Goal: Information Seeking & Learning: Learn about a topic

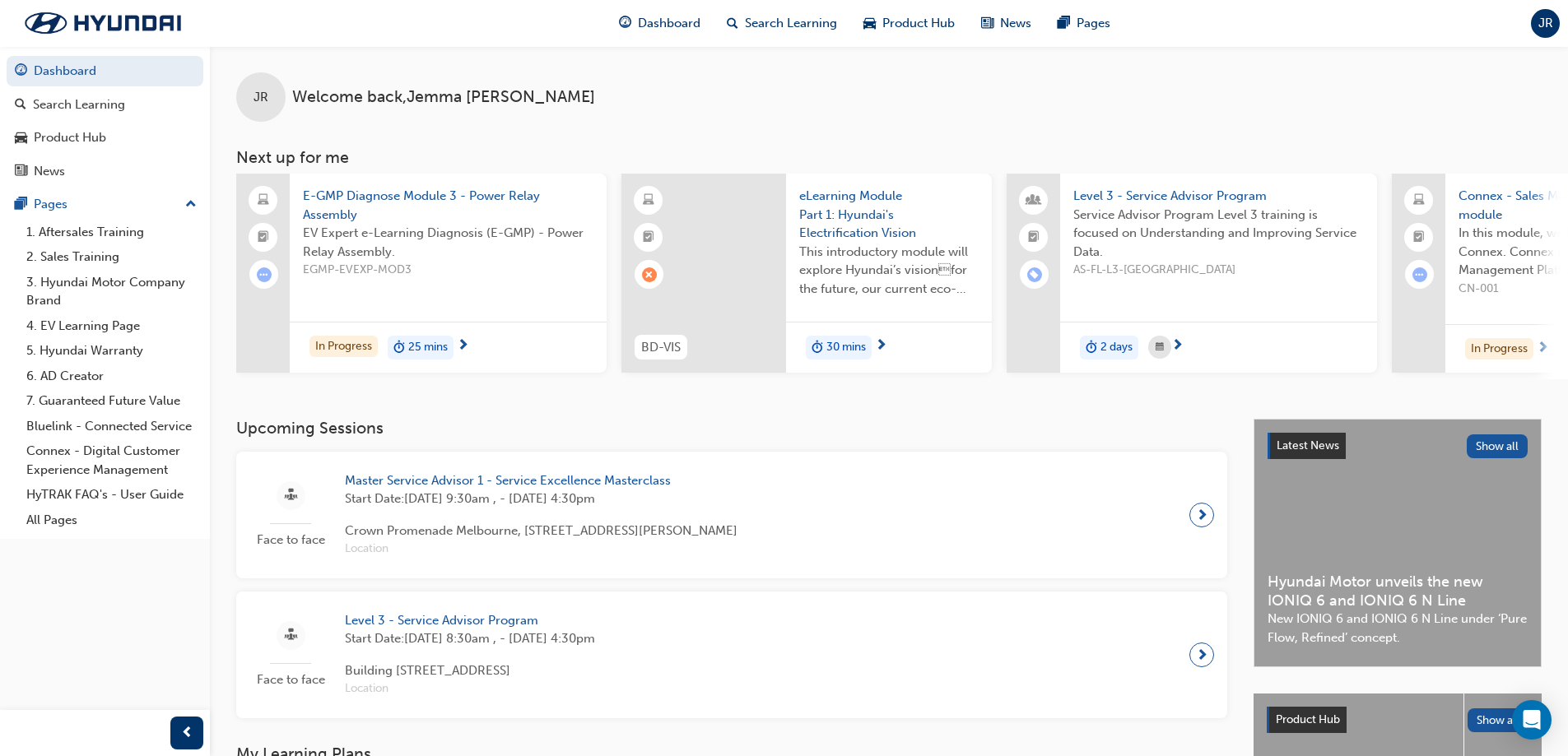
drag, startPoint x: 1066, startPoint y: 348, endPoint x: 481, endPoint y: 414, distance: 588.7
click at [481, 414] on div "JR Welcome back , [PERSON_NAME] Next up for me E-GMP Diagnose Module 3 - Power …" at bounding box center [890, 233] width 1359 height 373
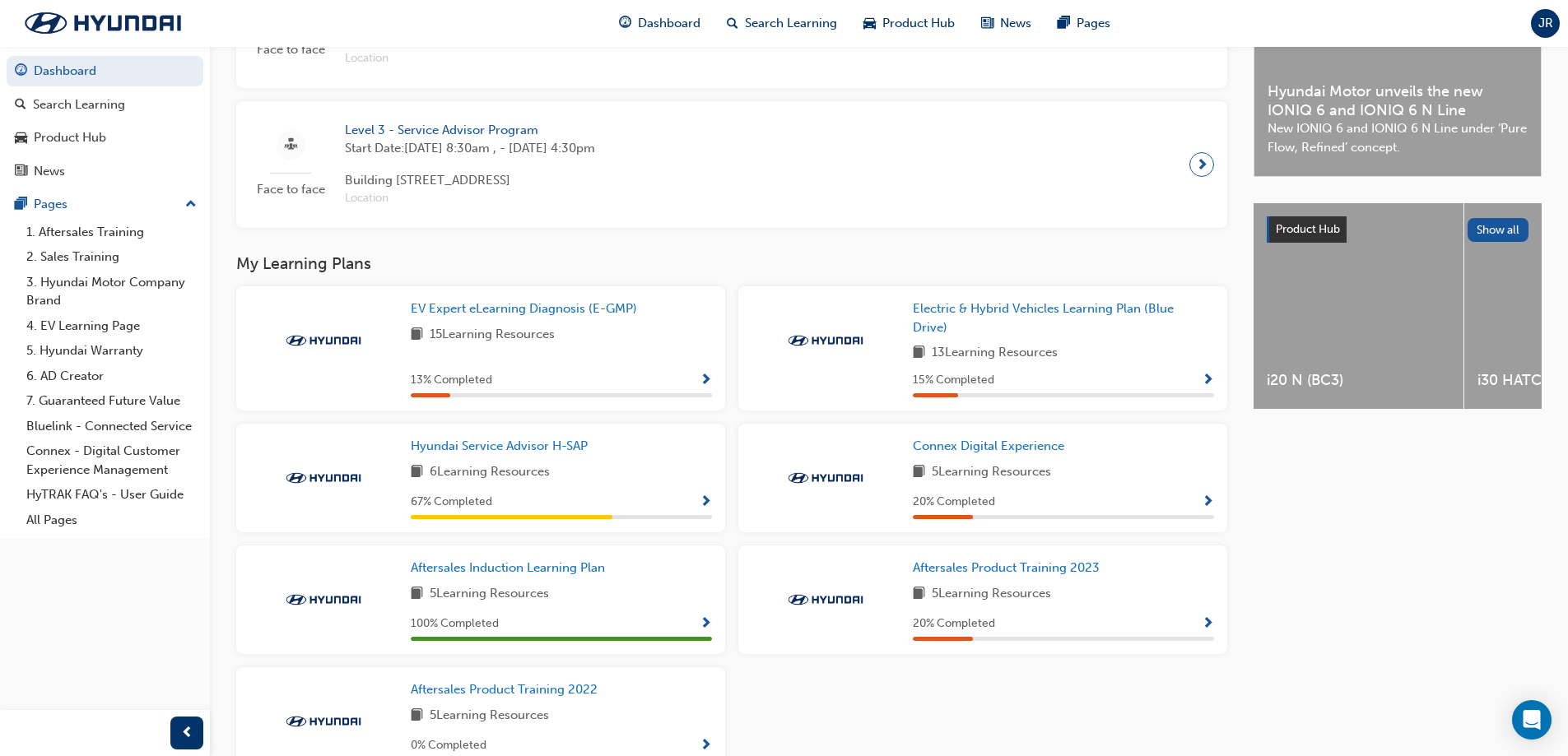
scroll to position [493, 0]
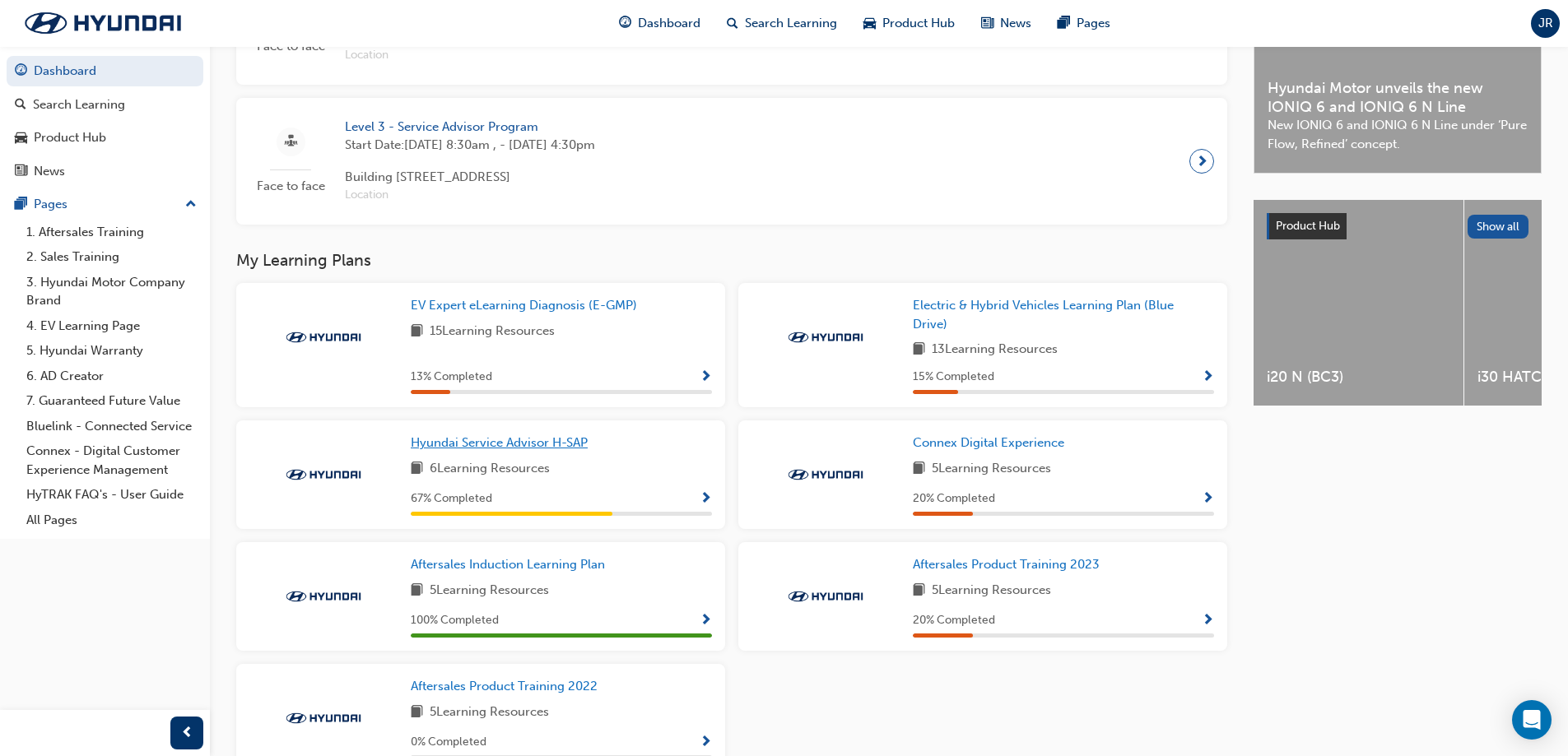
click at [557, 448] on span "Hyundai Service Advisor H-SAP" at bounding box center [499, 442] width 177 height 15
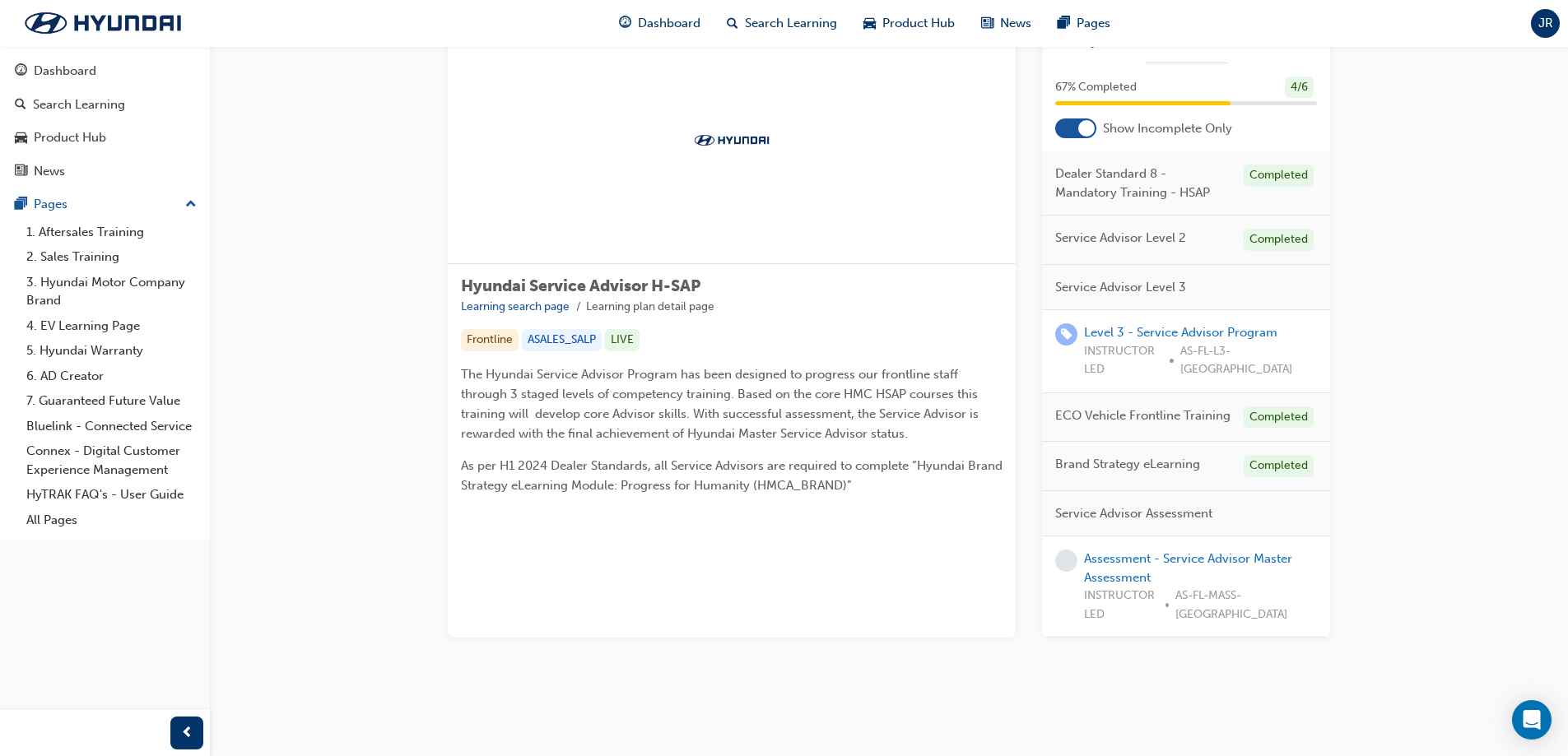
scroll to position [67, 0]
click at [1124, 330] on div "Level 3 - Service Advisor Program INSTRUCTOR LED AS-FL-L3-[GEOGRAPHIC_DATA]" at bounding box center [1187, 353] width 288 height 83
click at [1121, 340] on link "Level 3 - Service Advisor Program" at bounding box center [1181, 334] width 194 height 15
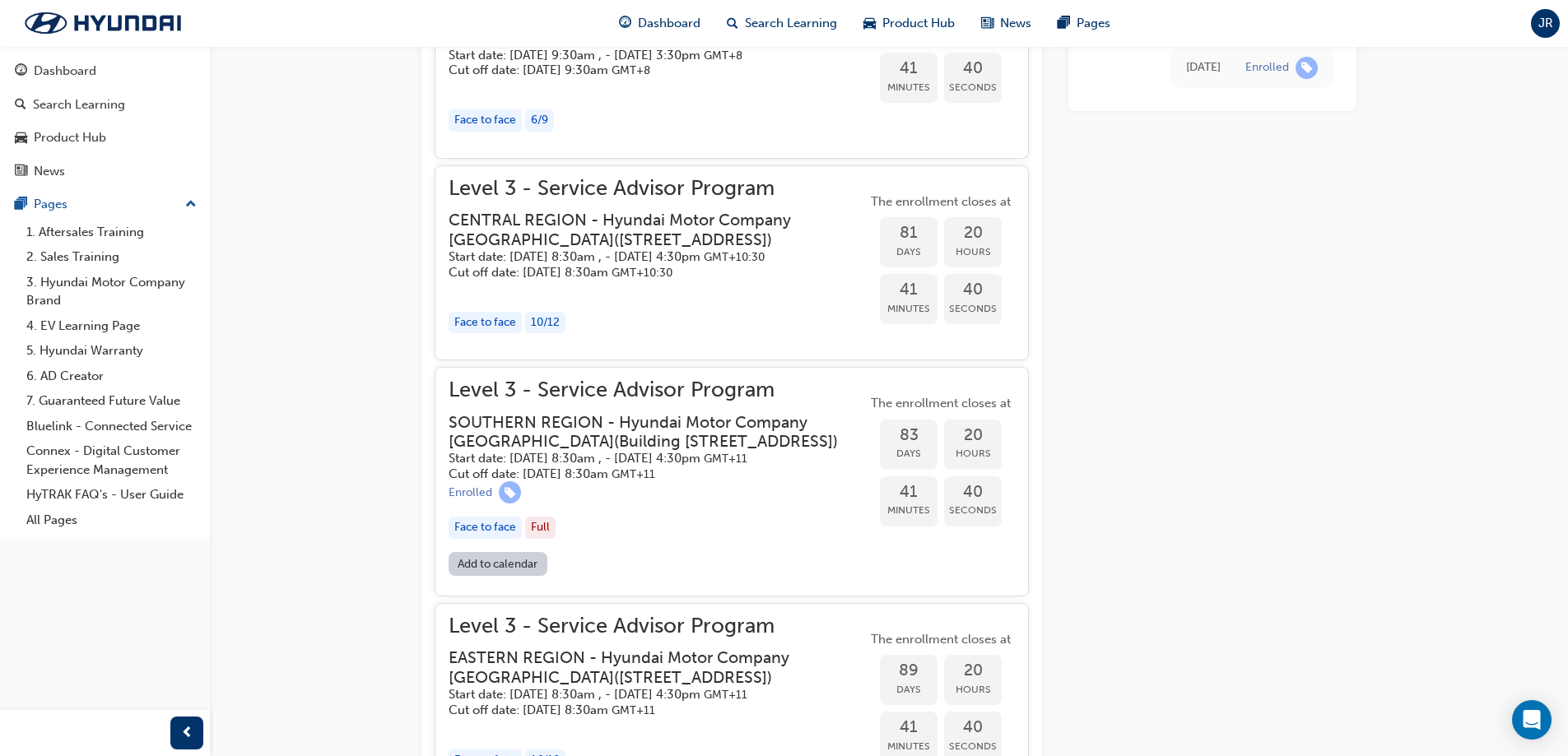
scroll to position [1553, 0]
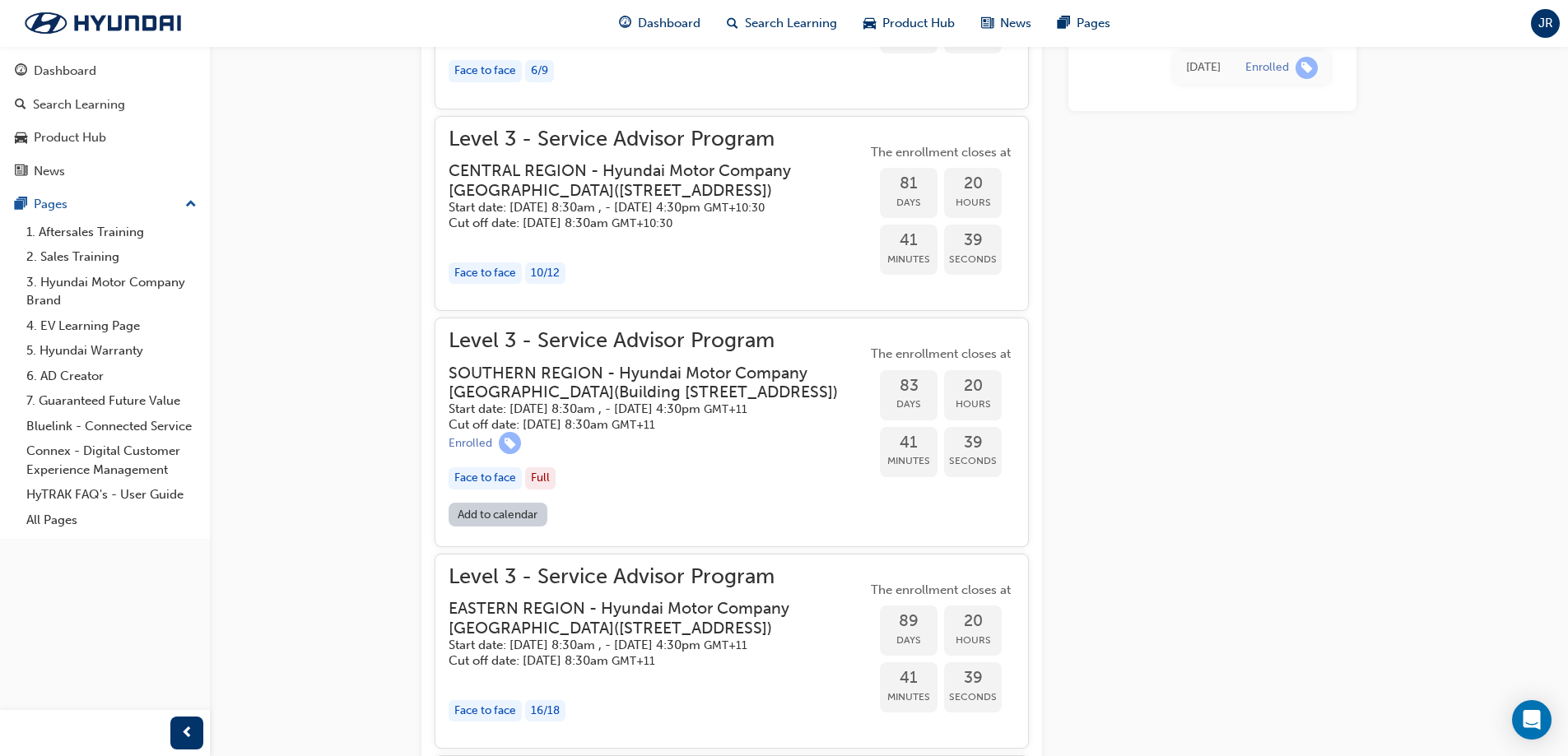
click at [658, 403] on h3 "SOUTHERN REGION - Hyundai Motor Company [GEOGRAPHIC_DATA] ( [STREET_ADDRESS] )" at bounding box center [644, 383] width 392 height 38
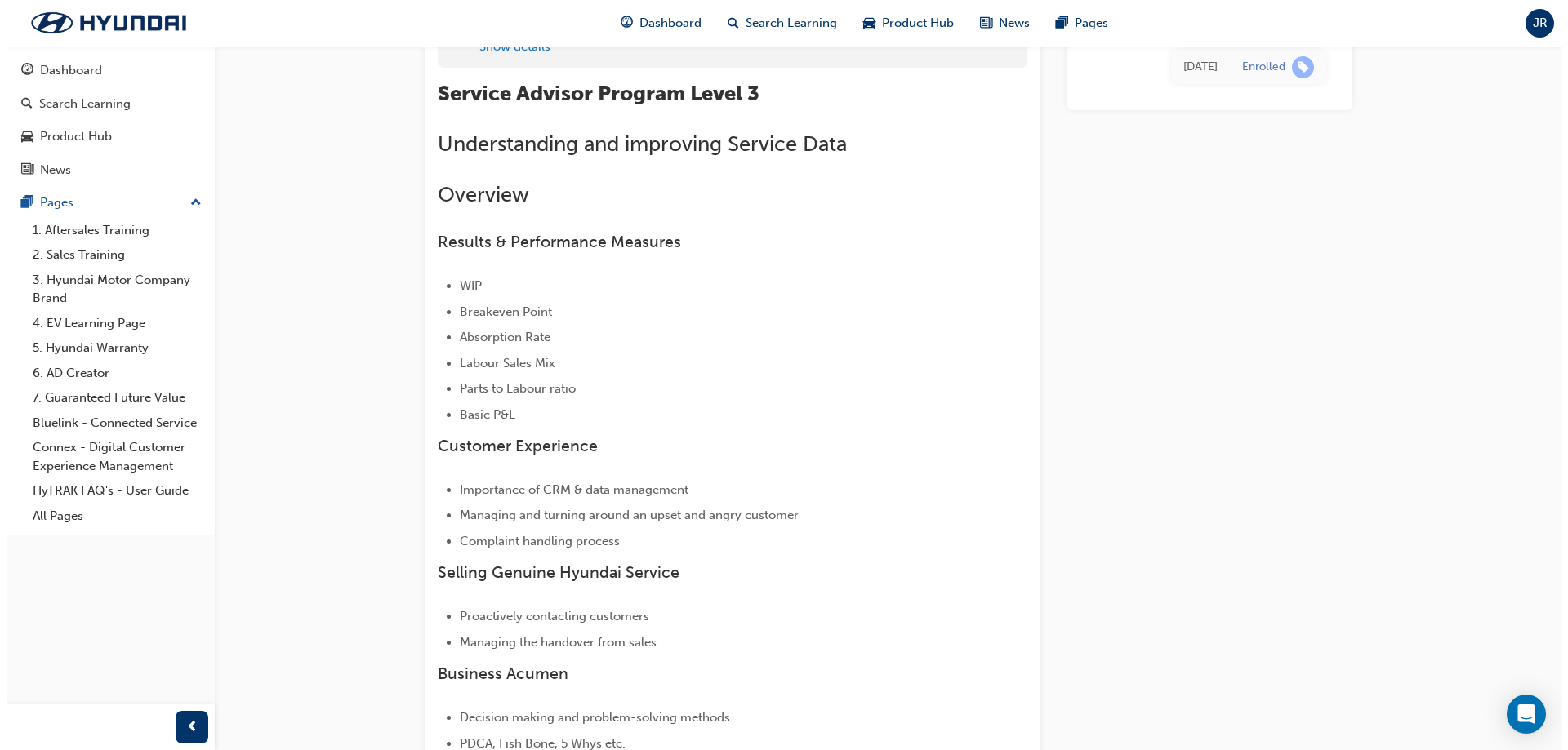
scroll to position [0, 0]
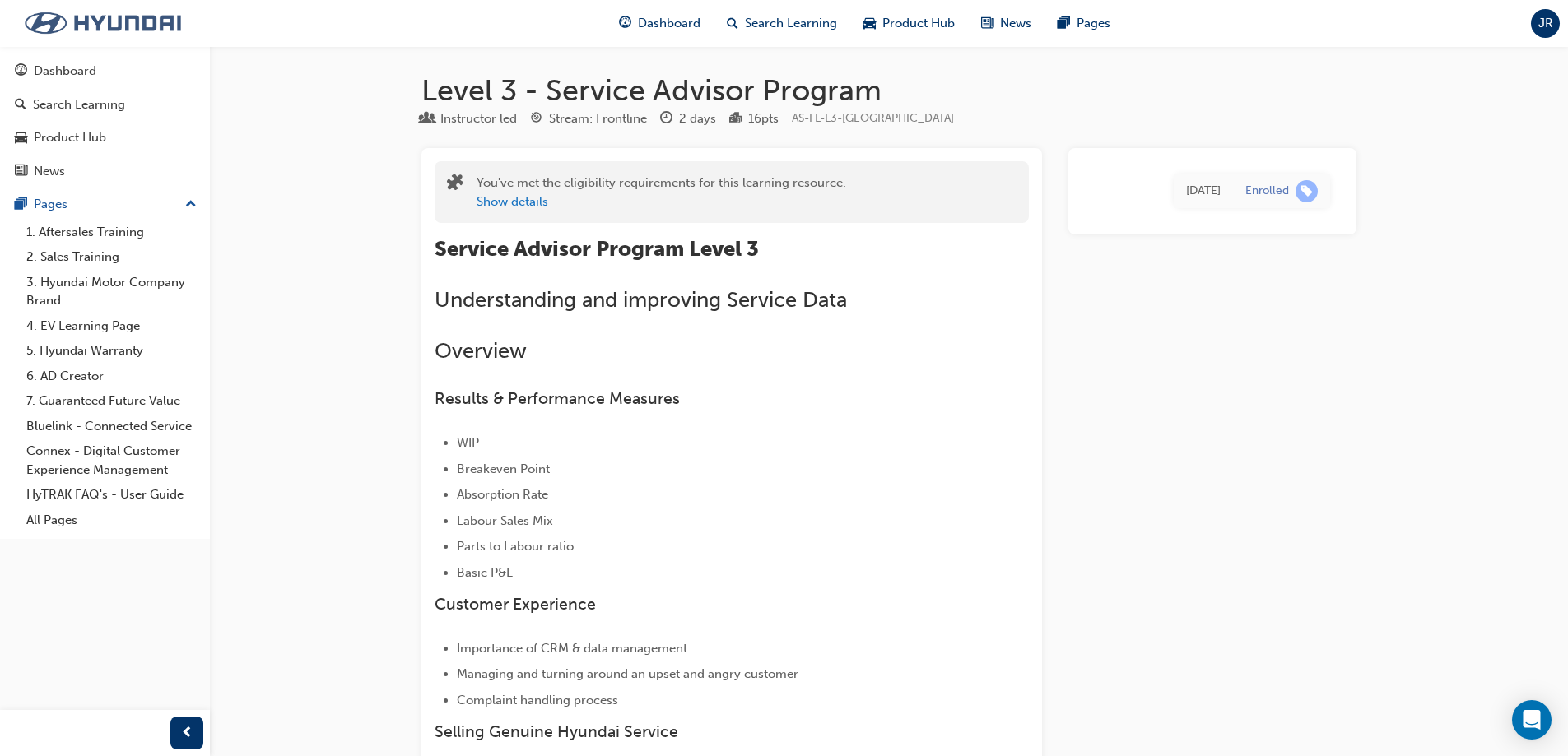
click at [139, 23] on img at bounding box center [103, 23] width 190 height 35
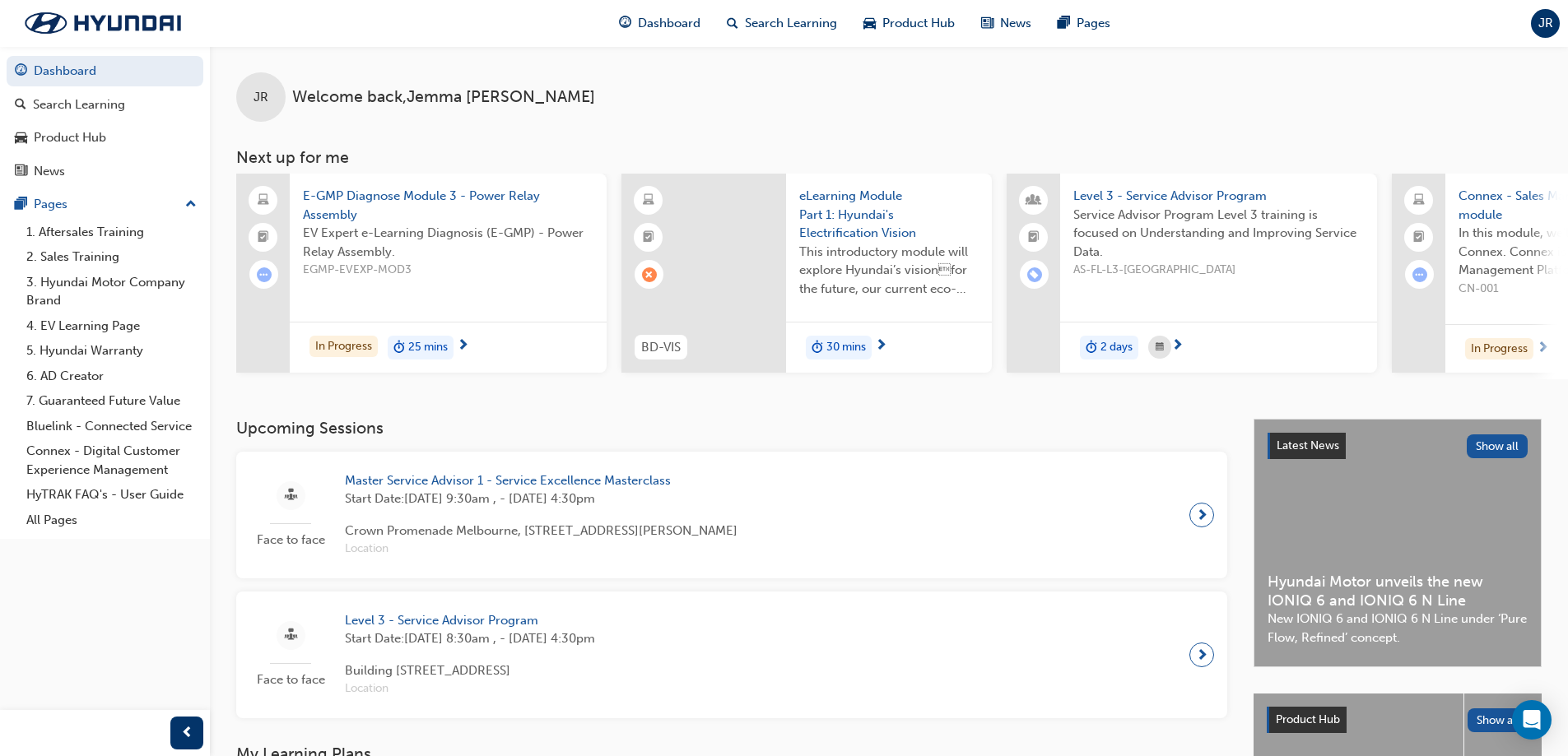
click at [564, 504] on span "Start Date: [DATE] 9:30am , - [DATE] 4:30pm" at bounding box center [541, 498] width 393 height 19
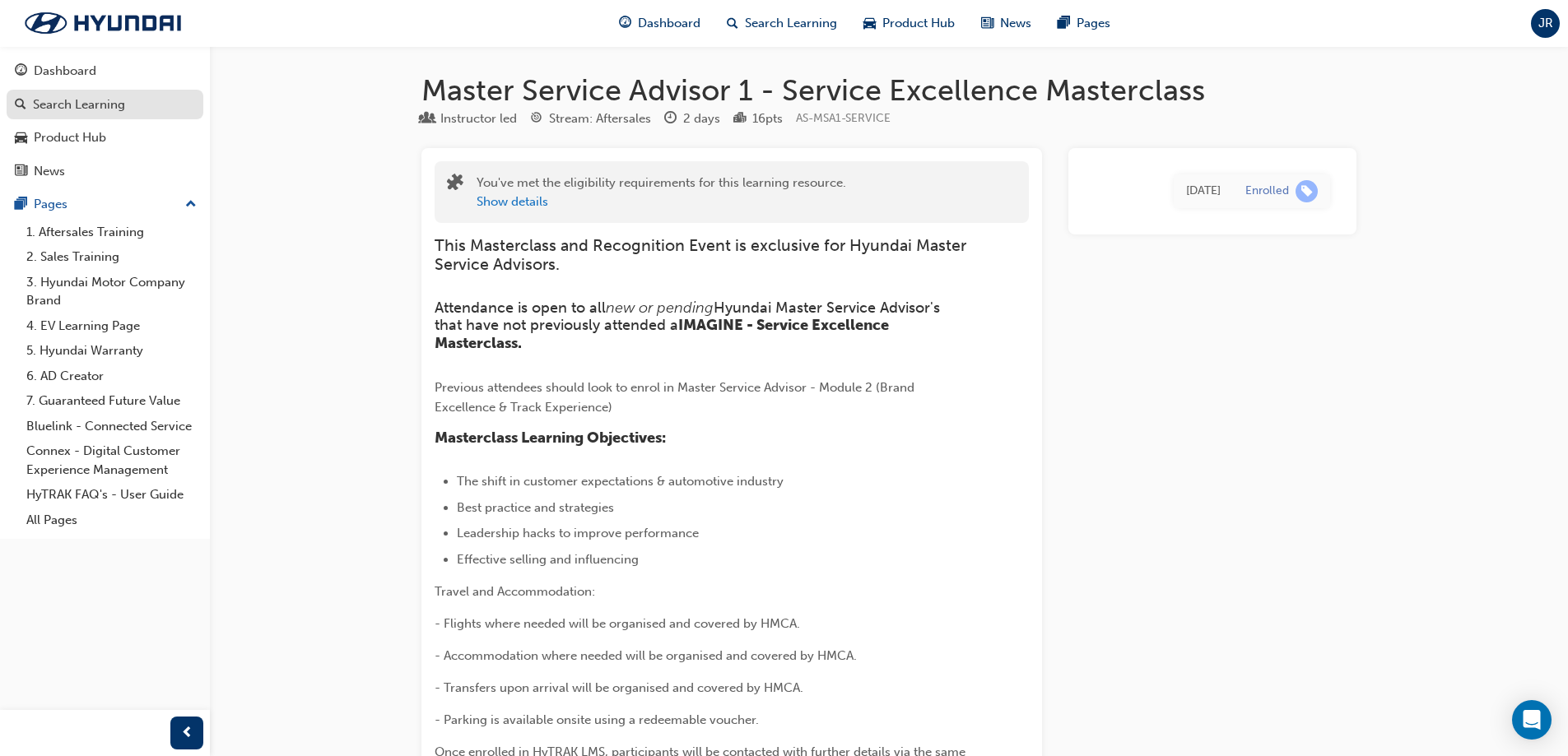
click at [69, 112] on div "Search Learning" at bounding box center [78, 105] width 92 height 19
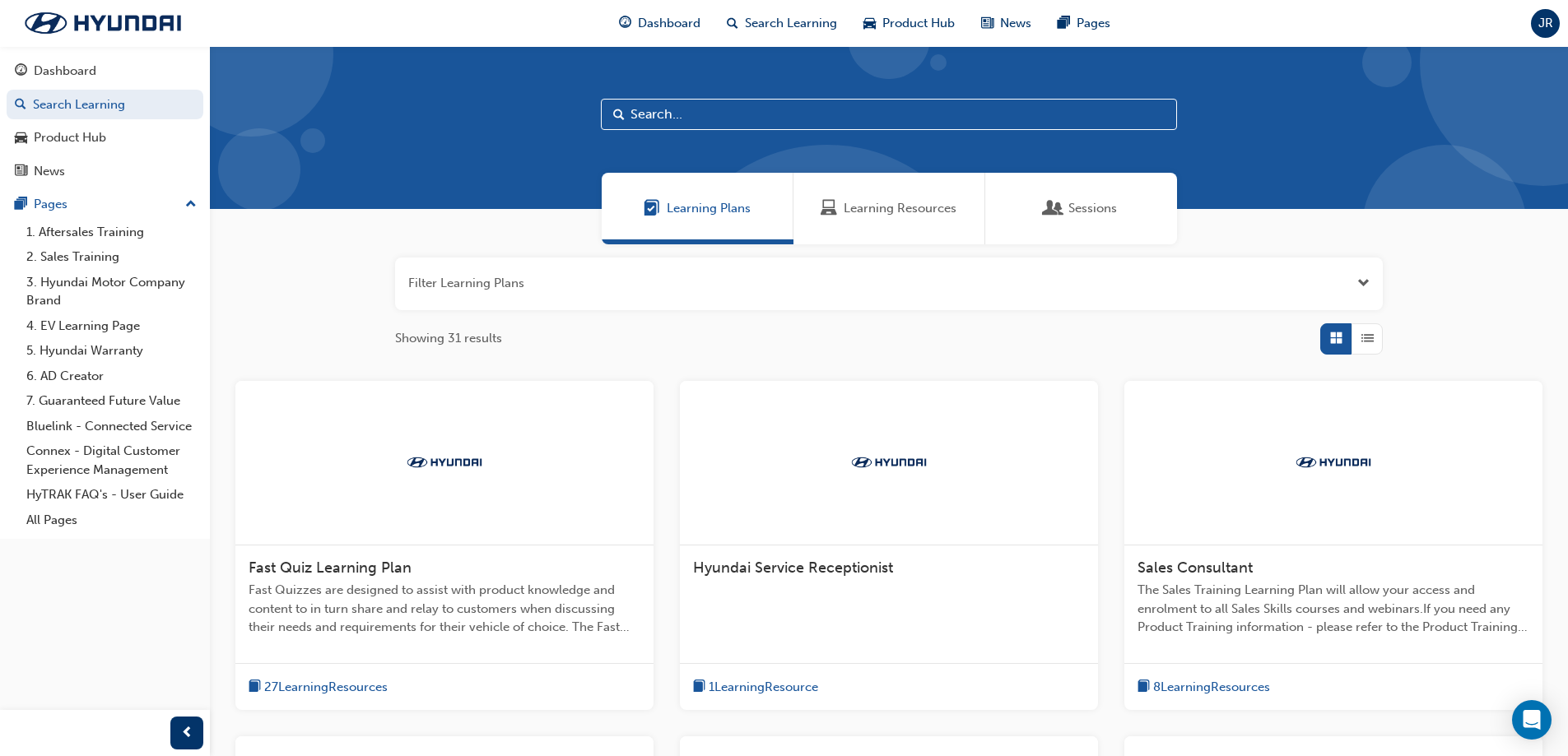
click at [753, 120] on input "text" at bounding box center [890, 114] width 577 height 32
type input "master"
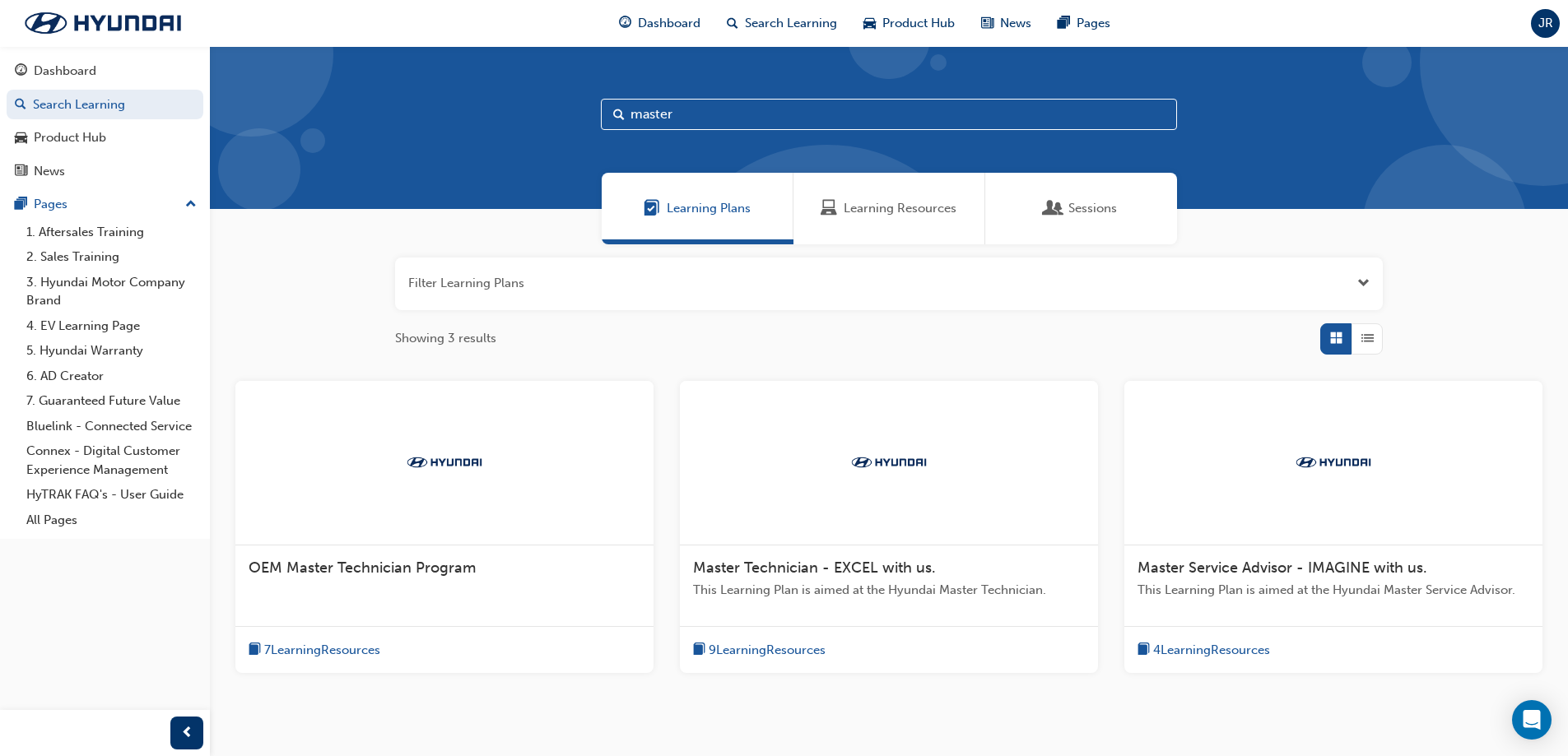
click at [1286, 480] on div at bounding box center [1334, 463] width 419 height 165
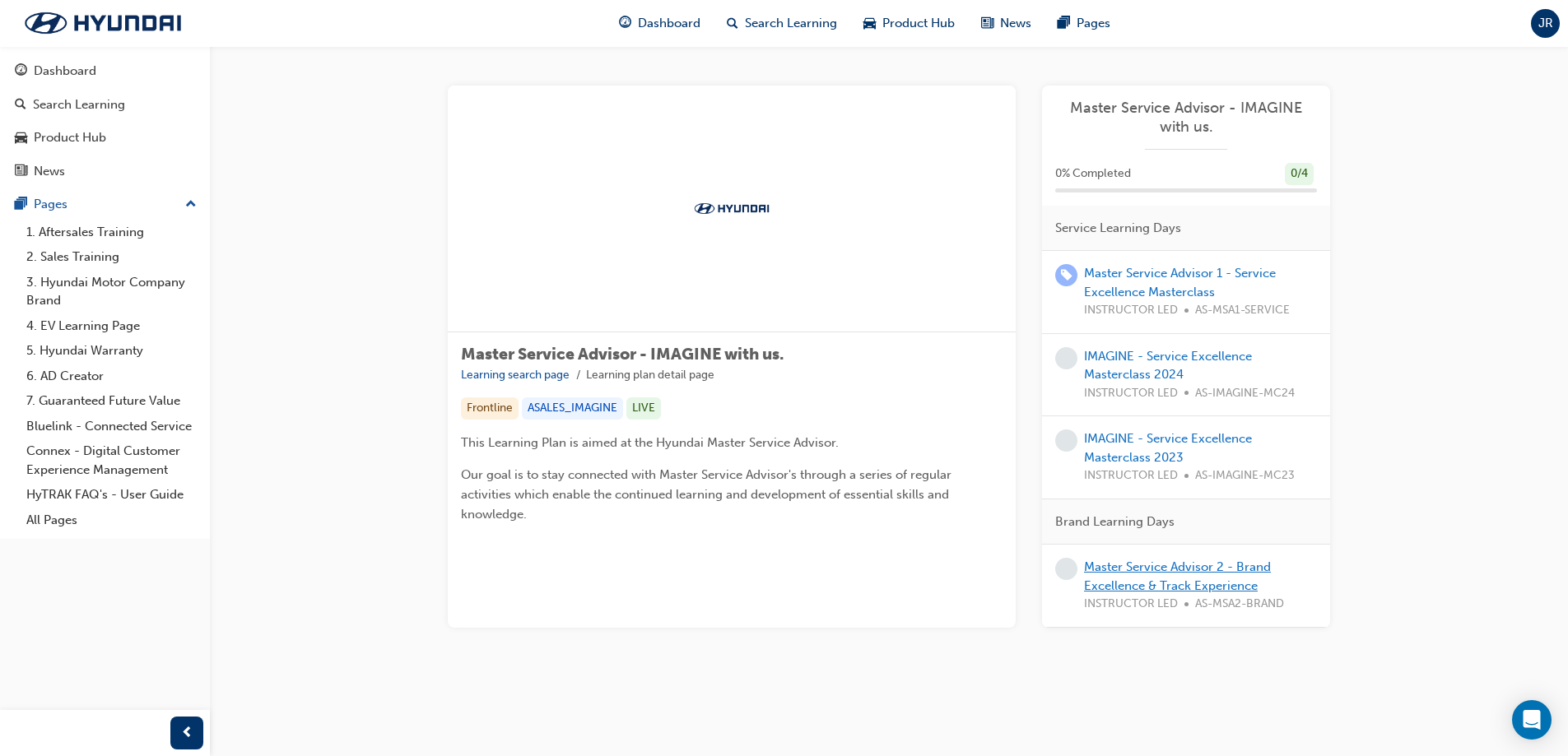
click at [1171, 588] on link "Master Service Advisor 2 - Brand Excellence & Track Experience" at bounding box center [1177, 576] width 187 height 34
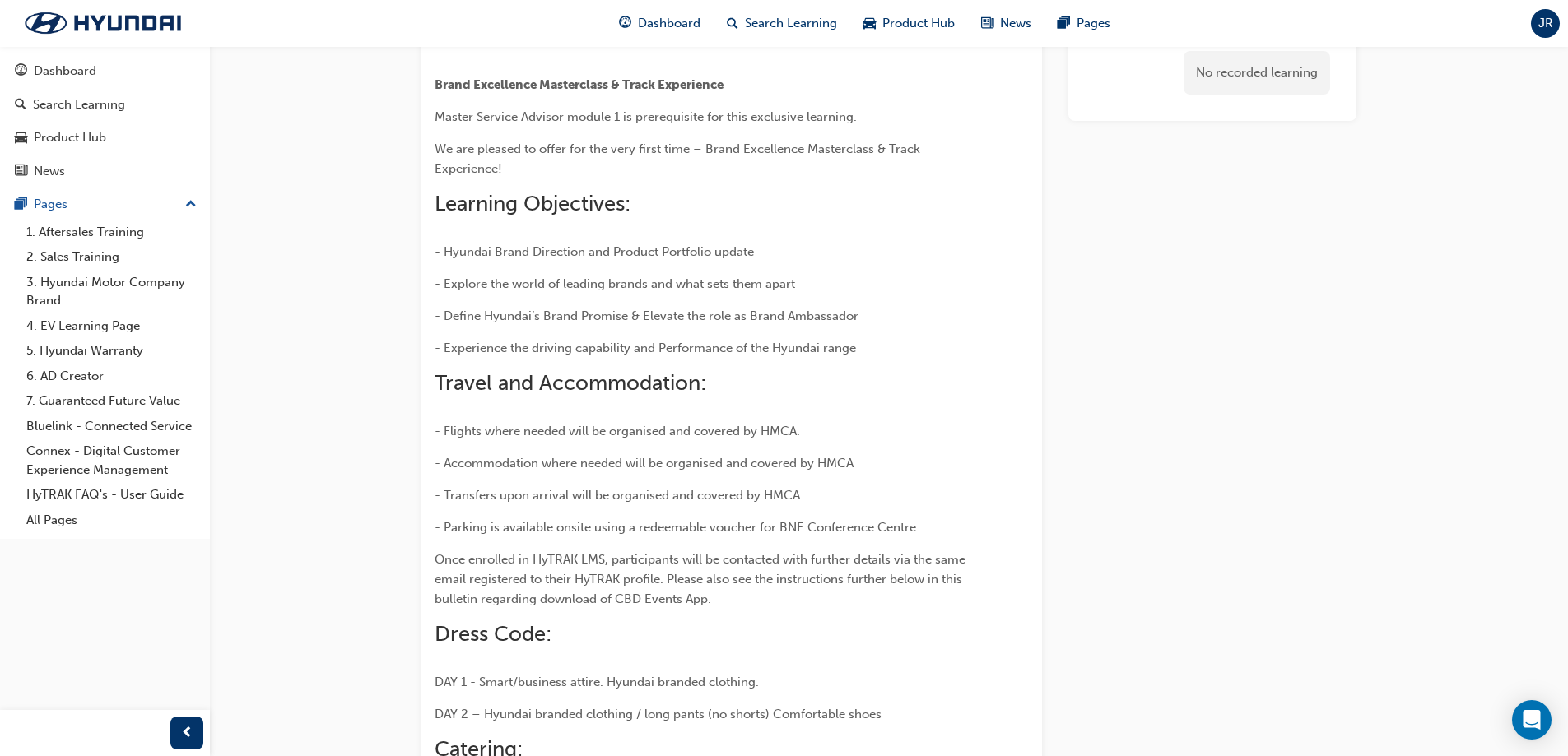
scroll to position [82, 0]
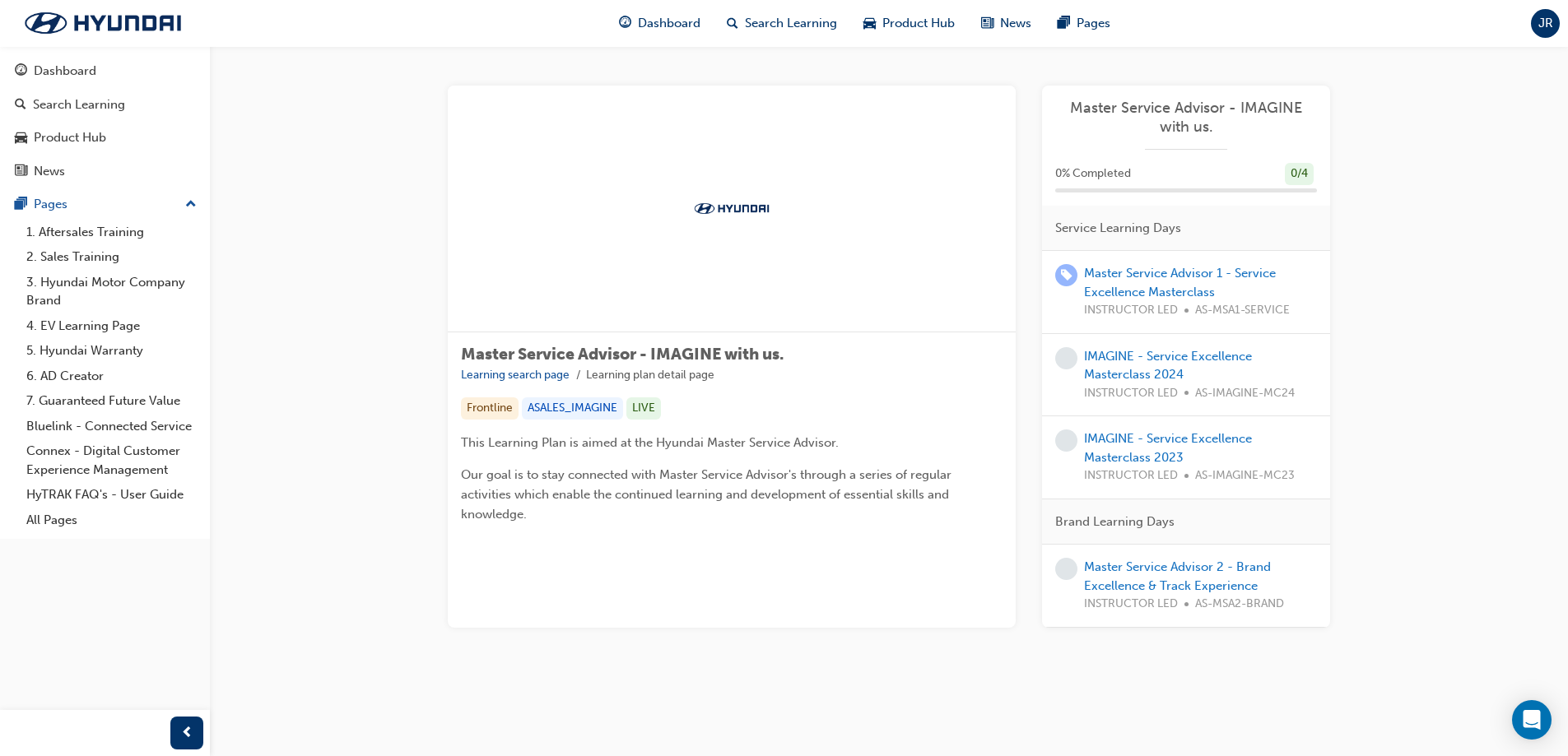
click at [1157, 364] on div "IMAGINE - Service Excellence Masterclass 2024 INSTRUCTOR LED AS-IMAGINE-MC24" at bounding box center [1201, 375] width 233 height 56
click at [1144, 373] on link "IMAGINE - Service Excellence Masterclass 2024" at bounding box center [1168, 366] width 168 height 34
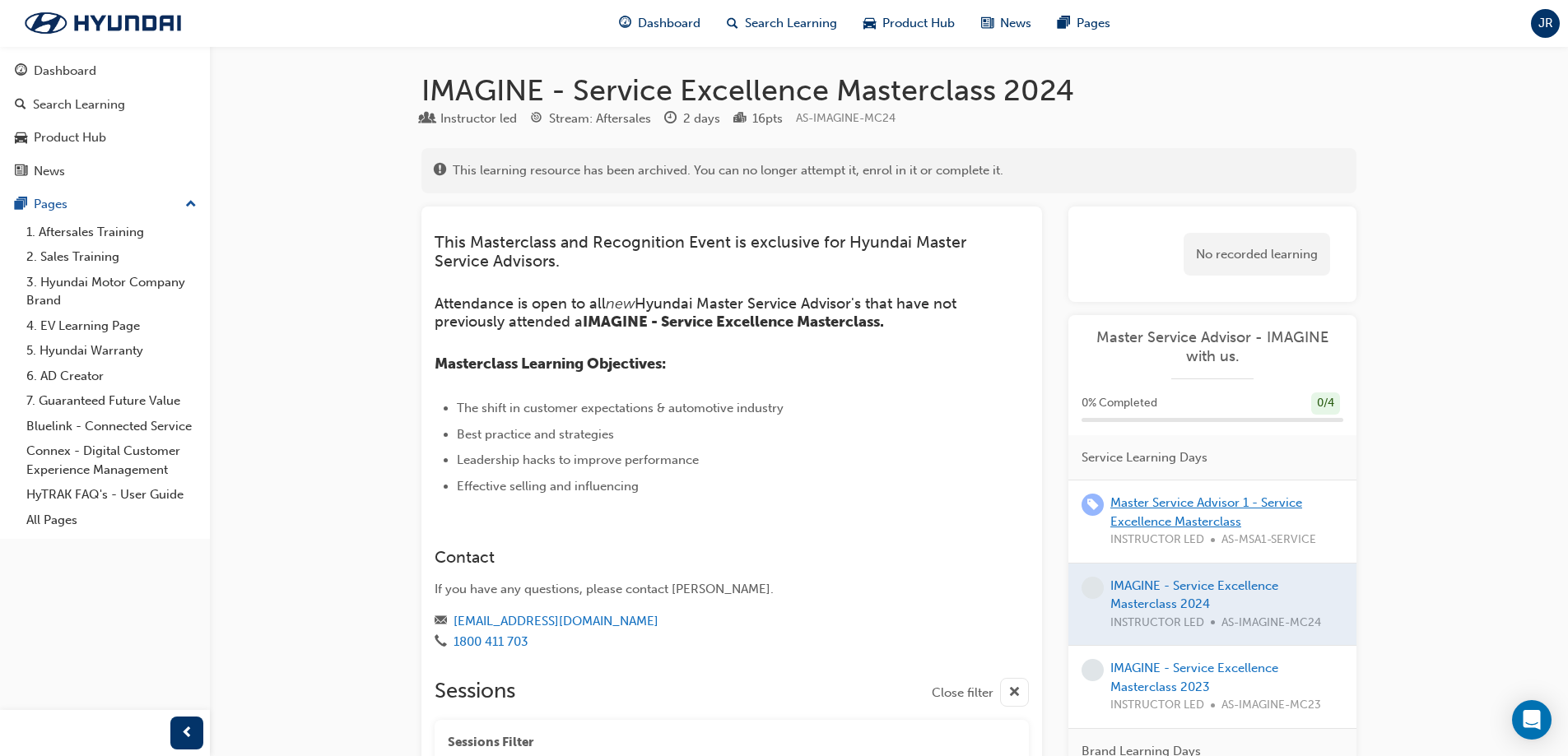
click at [1178, 517] on link "Master Service Advisor 1 - Service Excellence Masterclass" at bounding box center [1207, 512] width 192 height 34
